Goal: Task Accomplishment & Management: Manage account settings

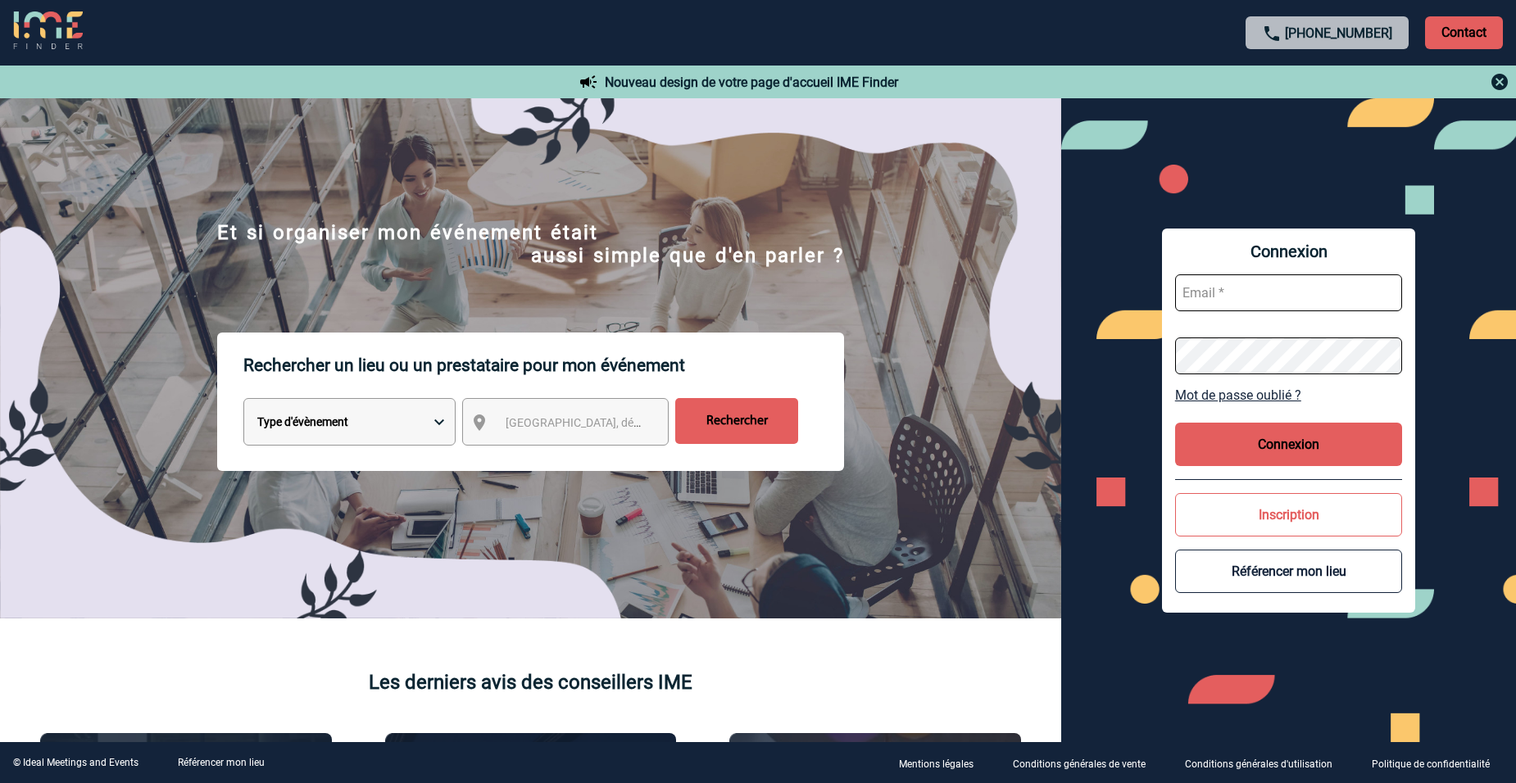
click at [1246, 301] on input "text" at bounding box center [1289, 293] width 228 height 37
type input "[EMAIL_ADDRESS][DOMAIN_NAME]"
click at [1137, 365] on div "Connexion [PERSON_NAME][EMAIL_ADDRESS][DOMAIN_NAME] Mot de passe oublié ? Conne…" at bounding box center [1288, 420] width 455 height 644
click at [1327, 435] on button "Connexion" at bounding box center [1289, 444] width 228 height 43
click at [1278, 446] on button "Connexion" at bounding box center [1289, 444] width 228 height 43
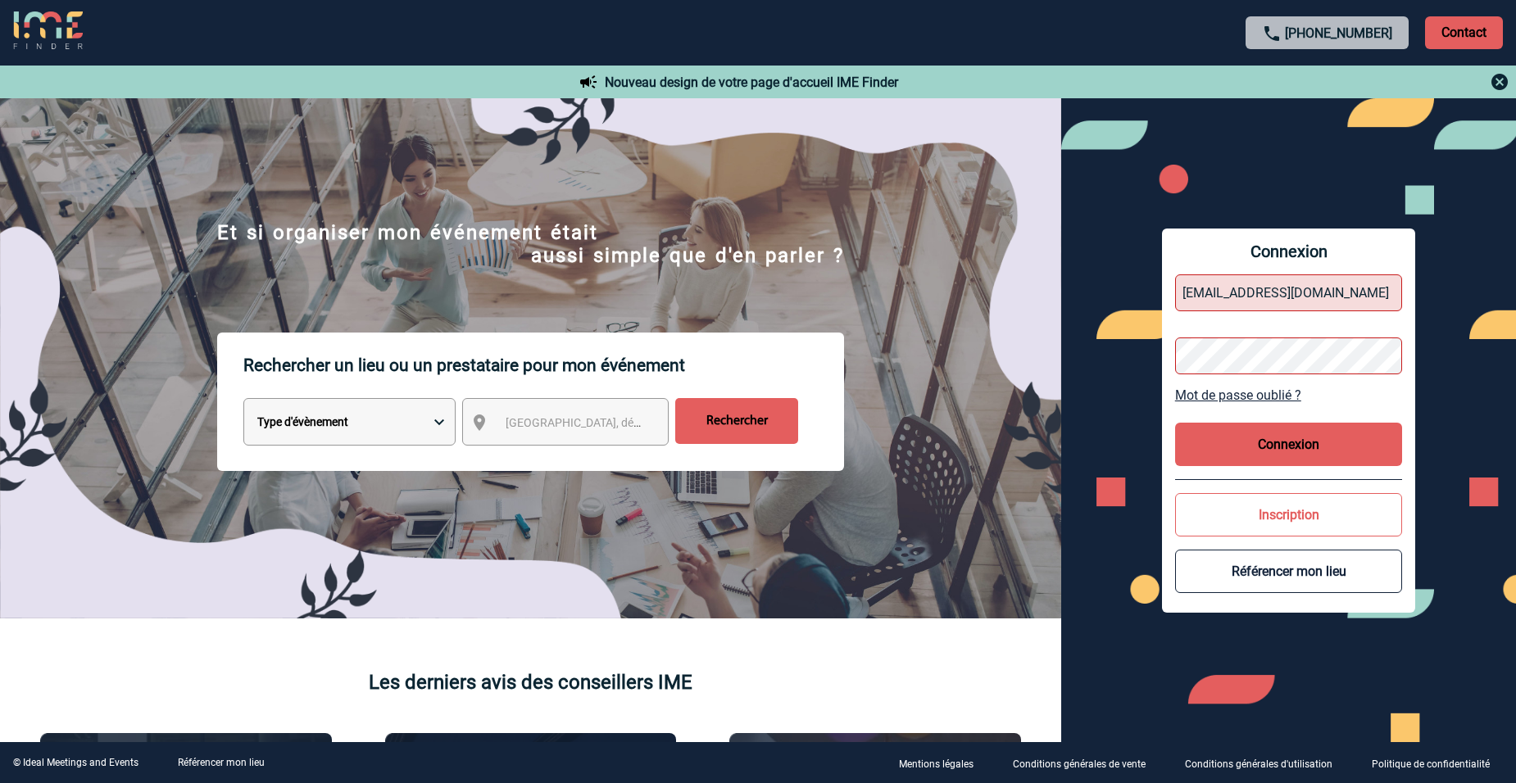
click at [1278, 446] on button "Connexion" at bounding box center [1289, 444] width 228 height 43
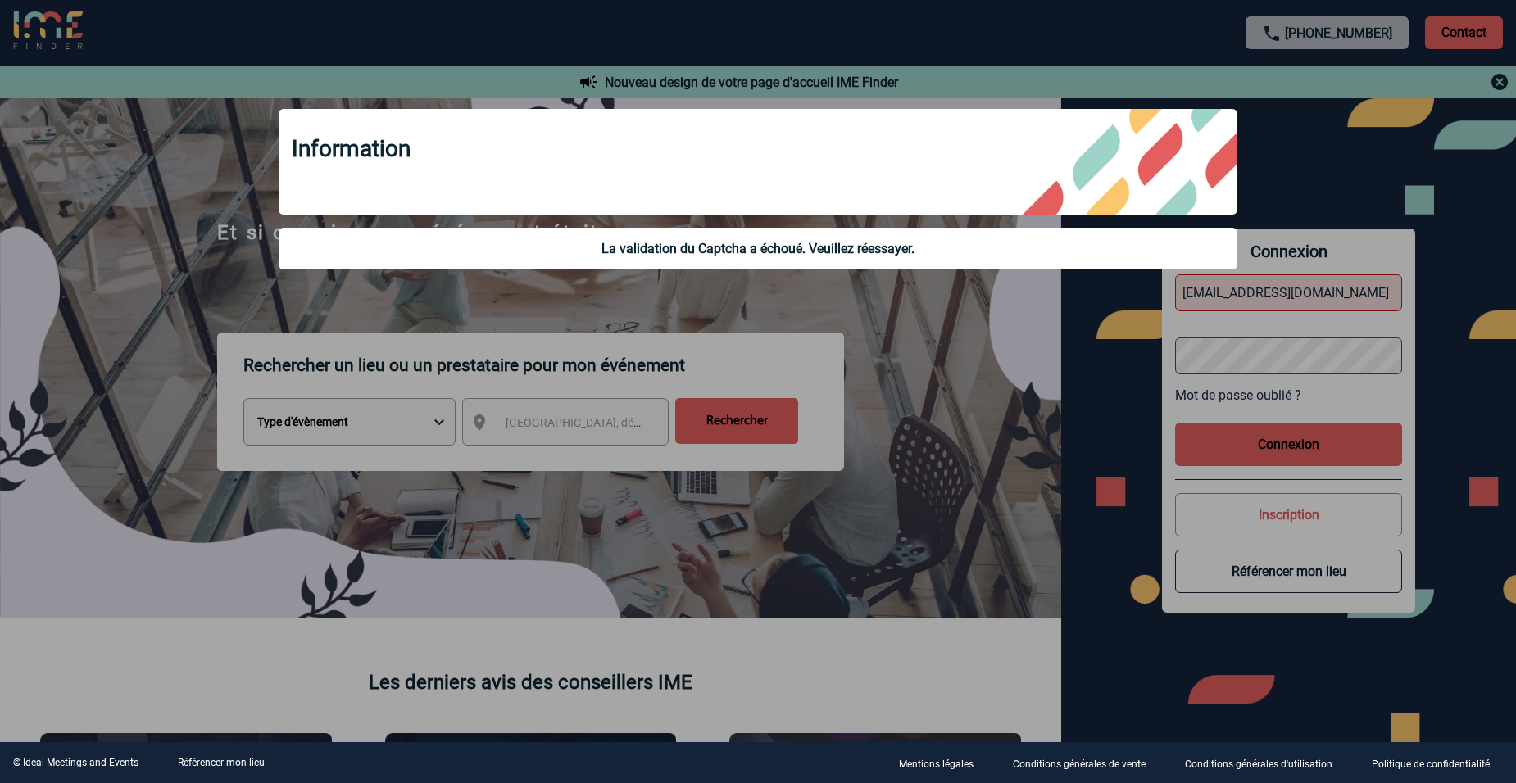
click at [915, 253] on div "La validation du Captcha a échoué. Veuillez réessayer." at bounding box center [758, 249] width 933 height 16
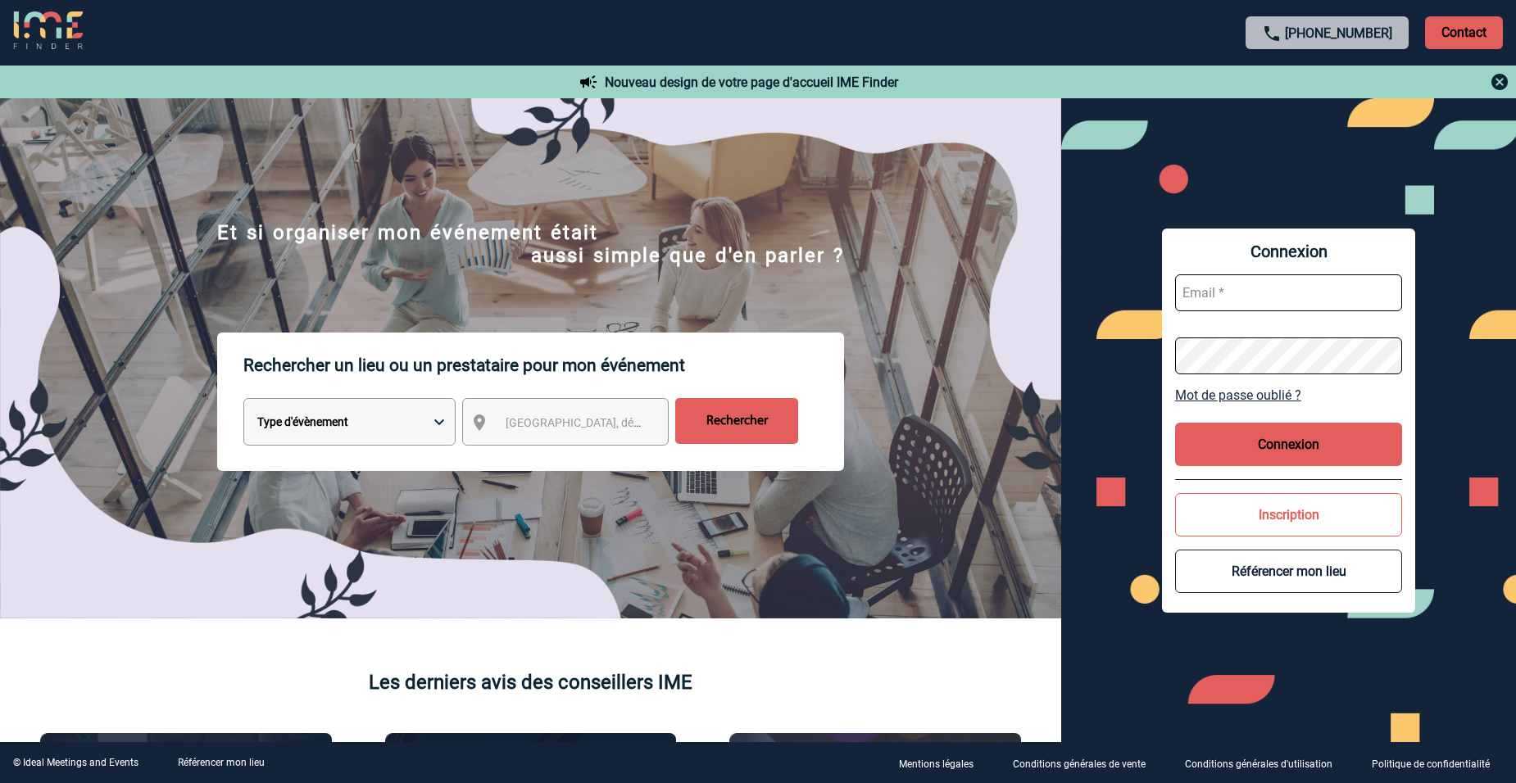
click at [1277, 296] on input "text" at bounding box center [1289, 293] width 228 height 37
type input "[EMAIL_ADDRESS][DOMAIN_NAME]"
click at [1325, 435] on button "Connexion" at bounding box center [1289, 444] width 228 height 43
click at [1345, 429] on button "Connexion" at bounding box center [1289, 444] width 228 height 43
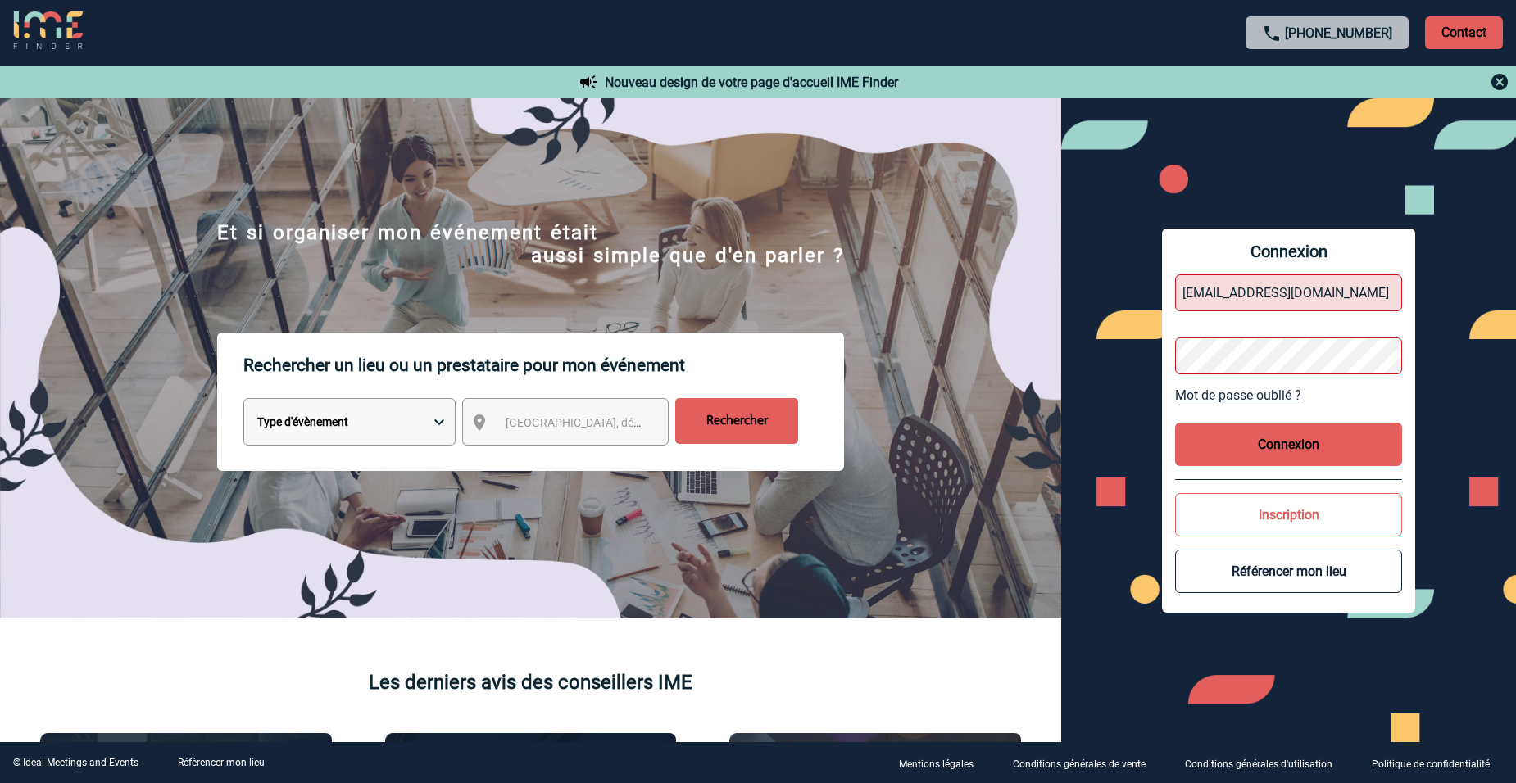
click at [1343, 429] on button "Connexion" at bounding box center [1289, 444] width 228 height 43
click at [1305, 289] on input "[EMAIL_ADDRESS][DOMAIN_NAME]" at bounding box center [1289, 293] width 228 height 37
click at [1128, 363] on div "Connexion [PERSON_NAME][EMAIL_ADDRESS][DOMAIN_NAME] Mot de passe oublié ? Conne…" at bounding box center [1288, 420] width 455 height 644
